Goal: Information Seeking & Learning: Learn about a topic

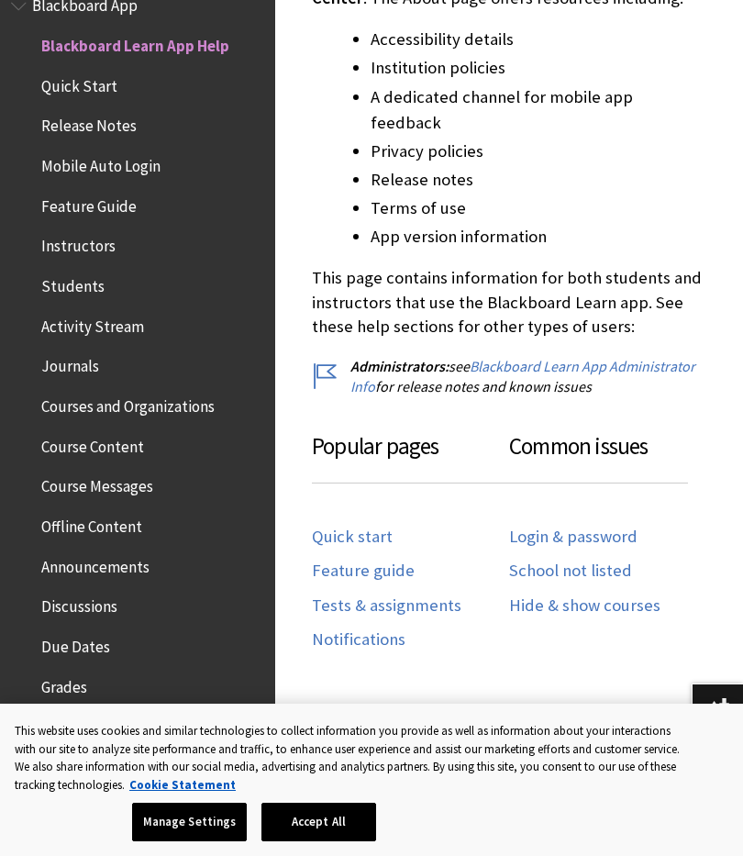
scroll to position [782, 0]
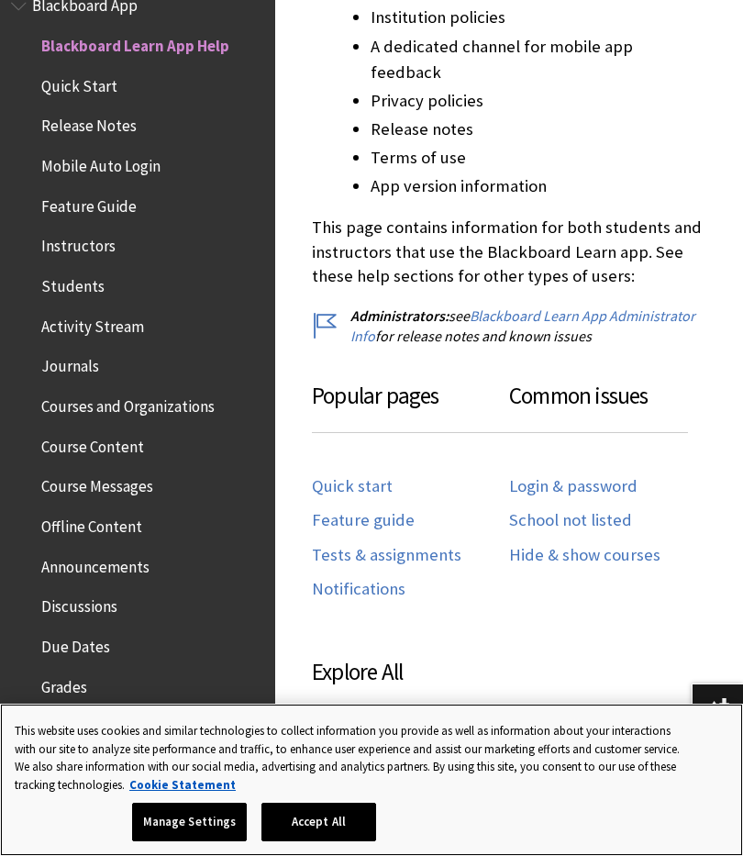
click at [326, 832] on button "Accept All" at bounding box center [318, 822] width 115 height 39
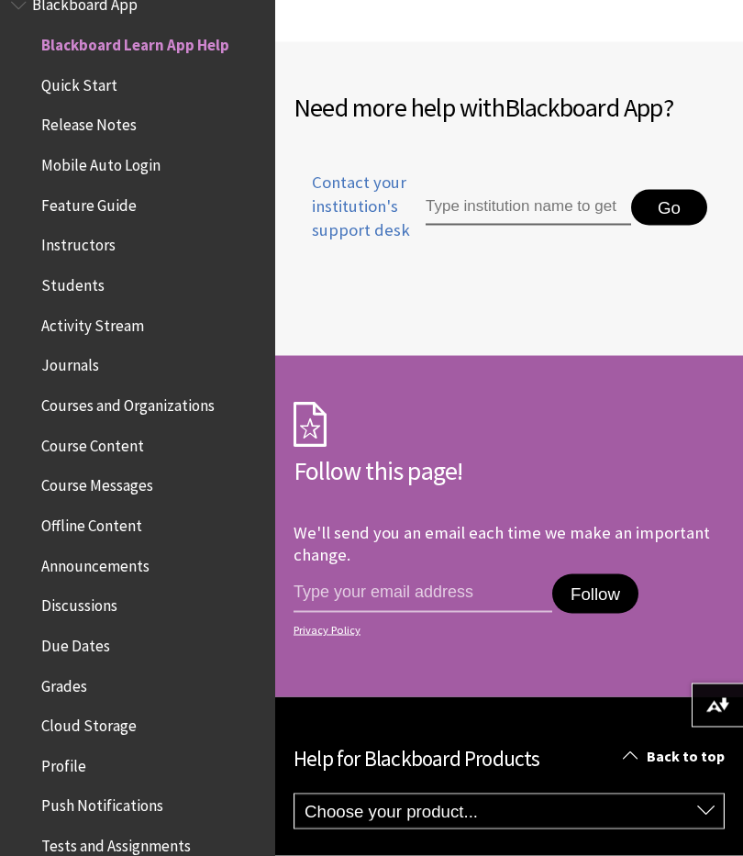
scroll to position [1625, 0]
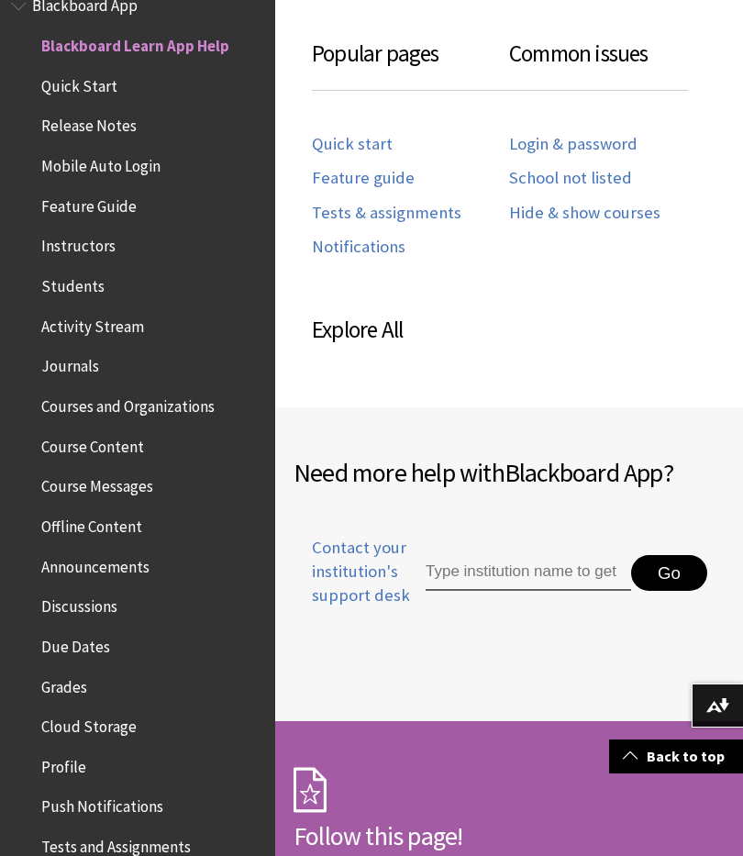
scroll to position [1129, 0]
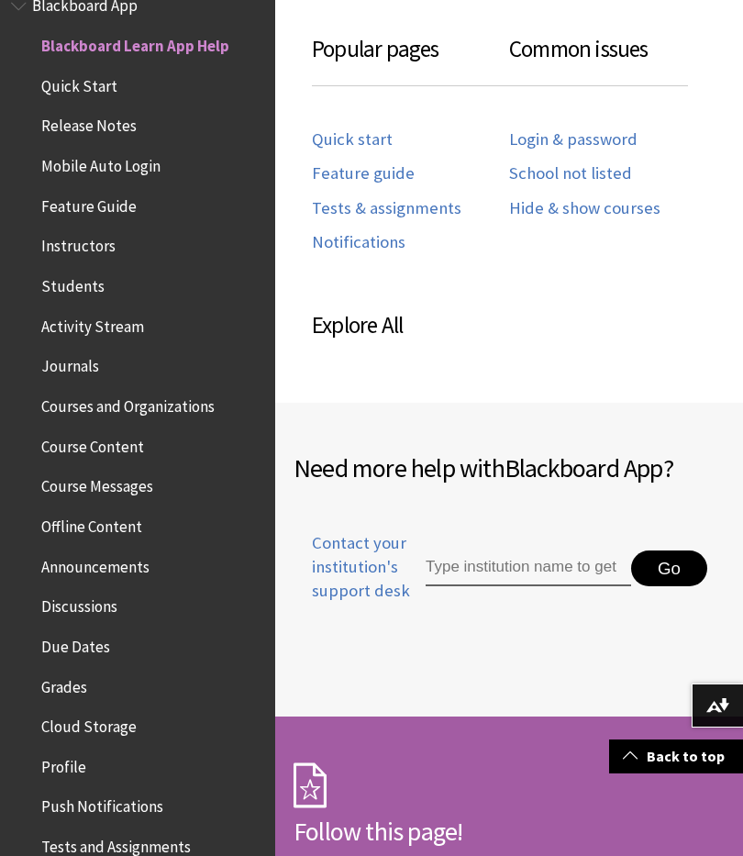
click at [173, 446] on span "Course Content" at bounding box center [142, 446] width 244 height 31
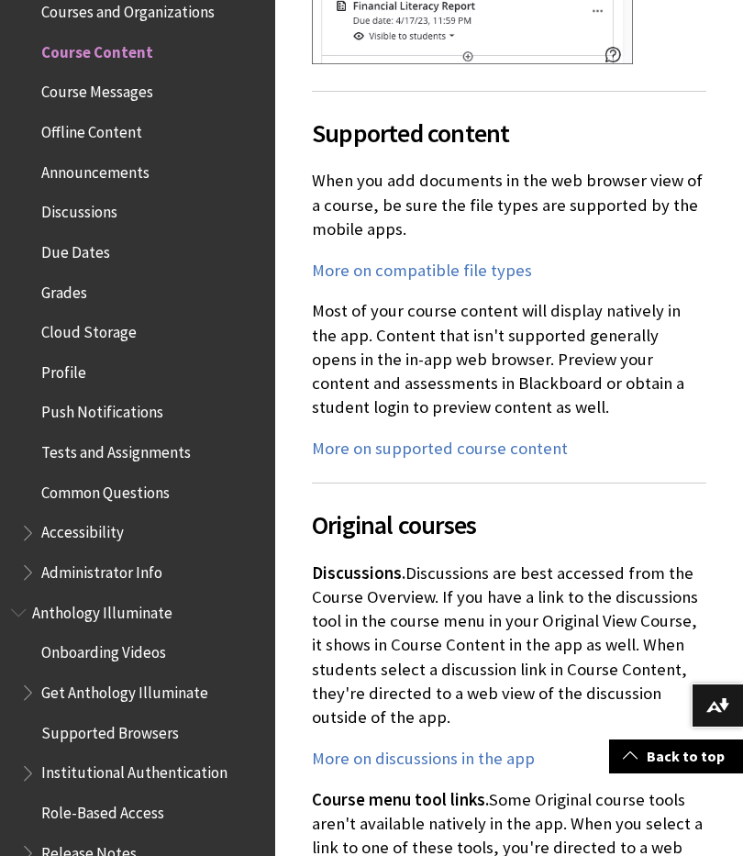
scroll to position [6124, 0]
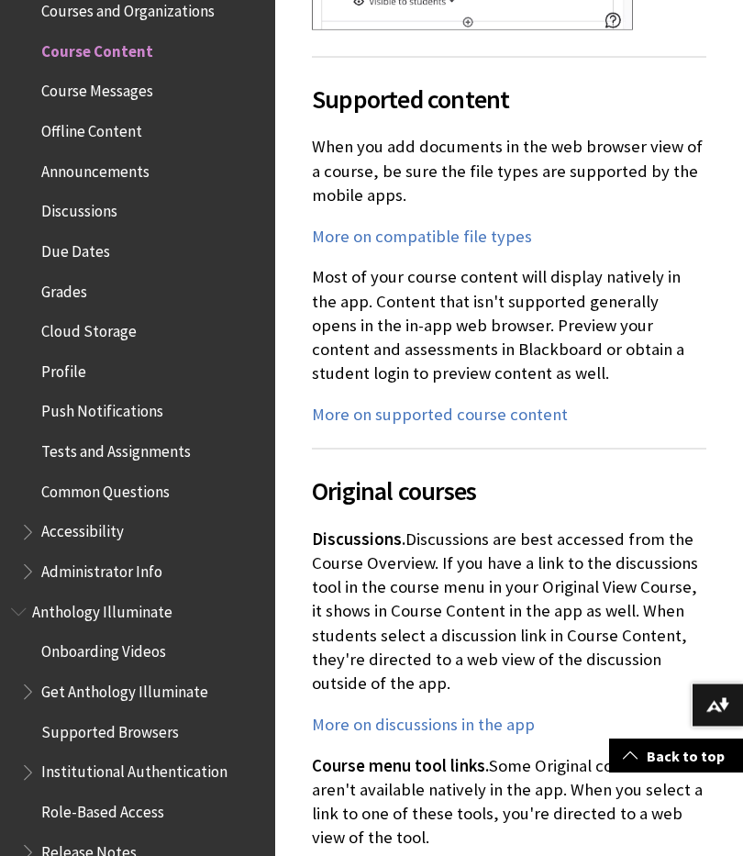
click at [160, 722] on span "Supported Browsers" at bounding box center [110, 729] width 138 height 25
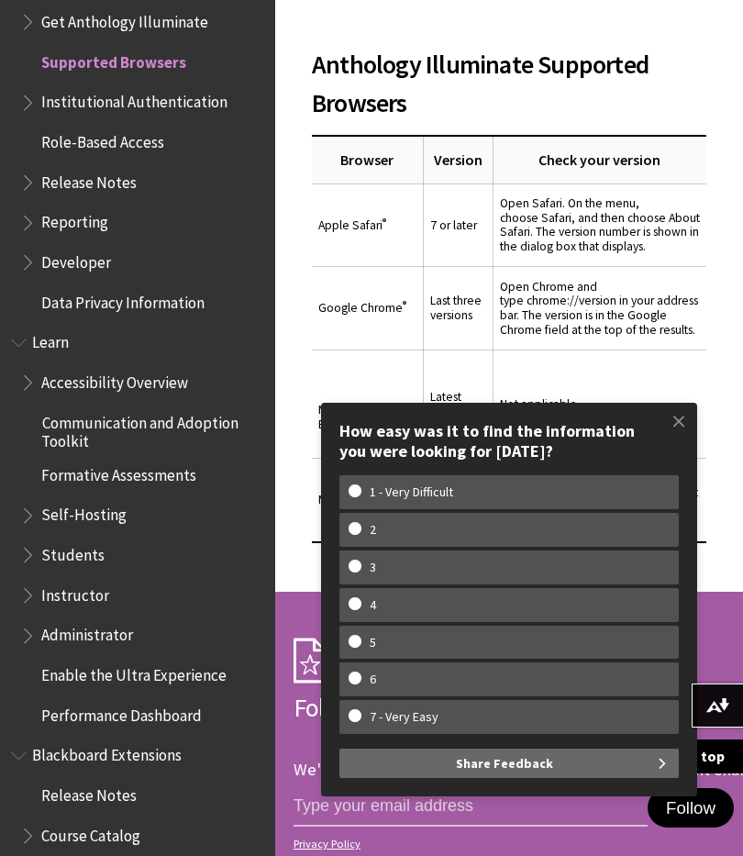
scroll to position [432, 0]
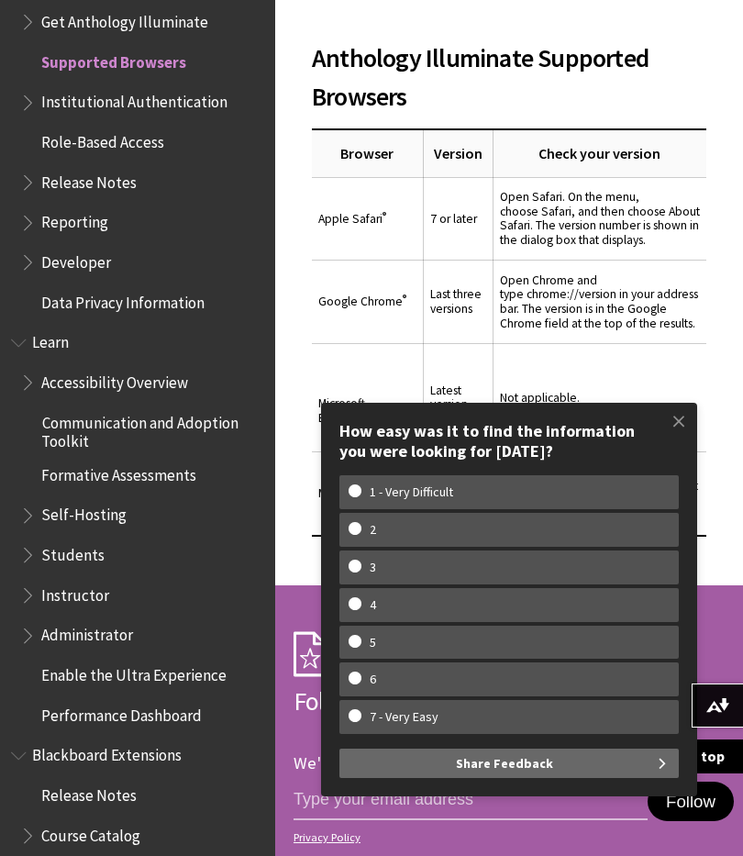
click at [705, 416] on td "Not applicable." at bounding box center [600, 397] width 214 height 108
click at [682, 427] on span at bounding box center [679, 421] width 39 height 39
